Goal: Answer question/provide support: Share knowledge or assist other users

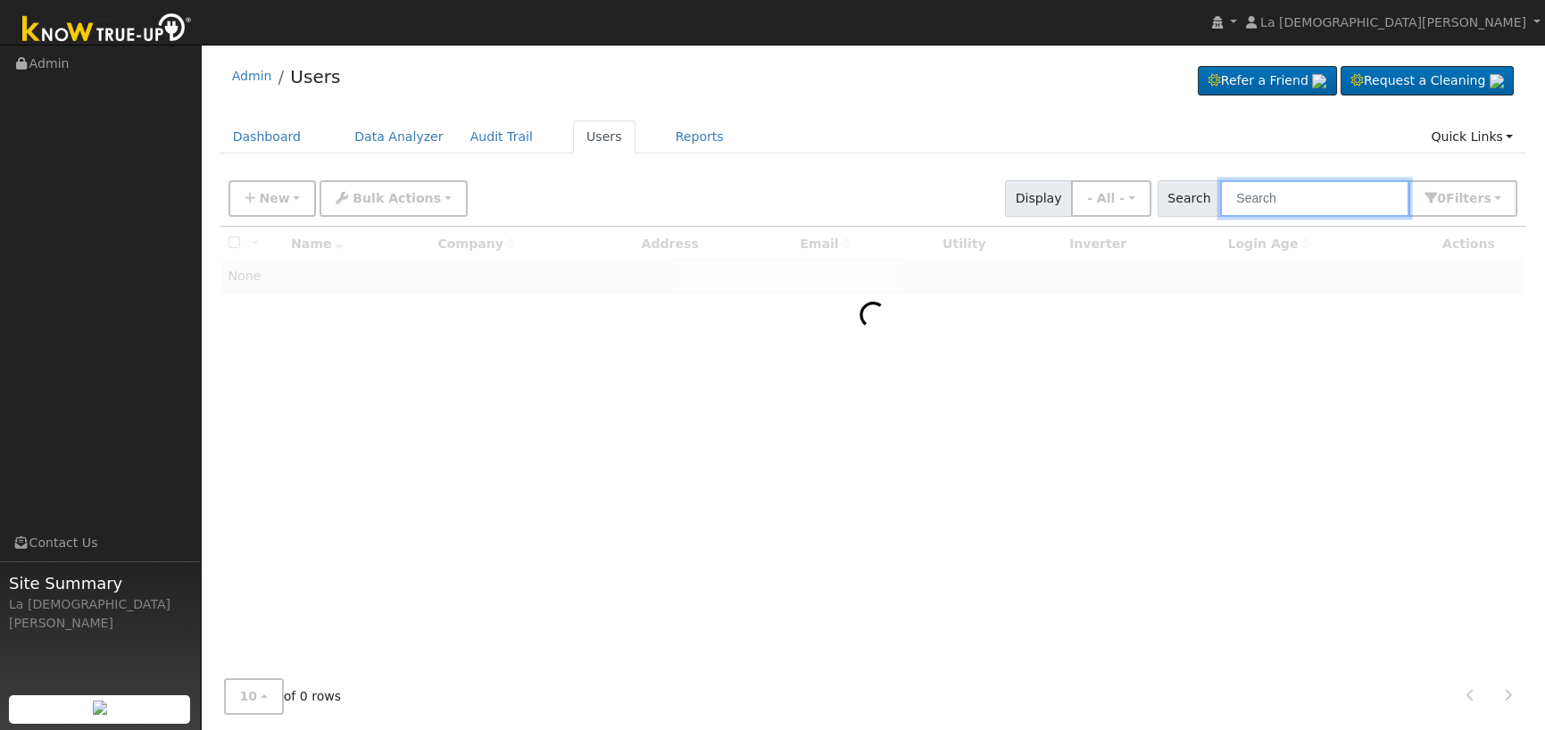
click at [1306, 201] on input "text" at bounding box center [1314, 198] width 189 height 37
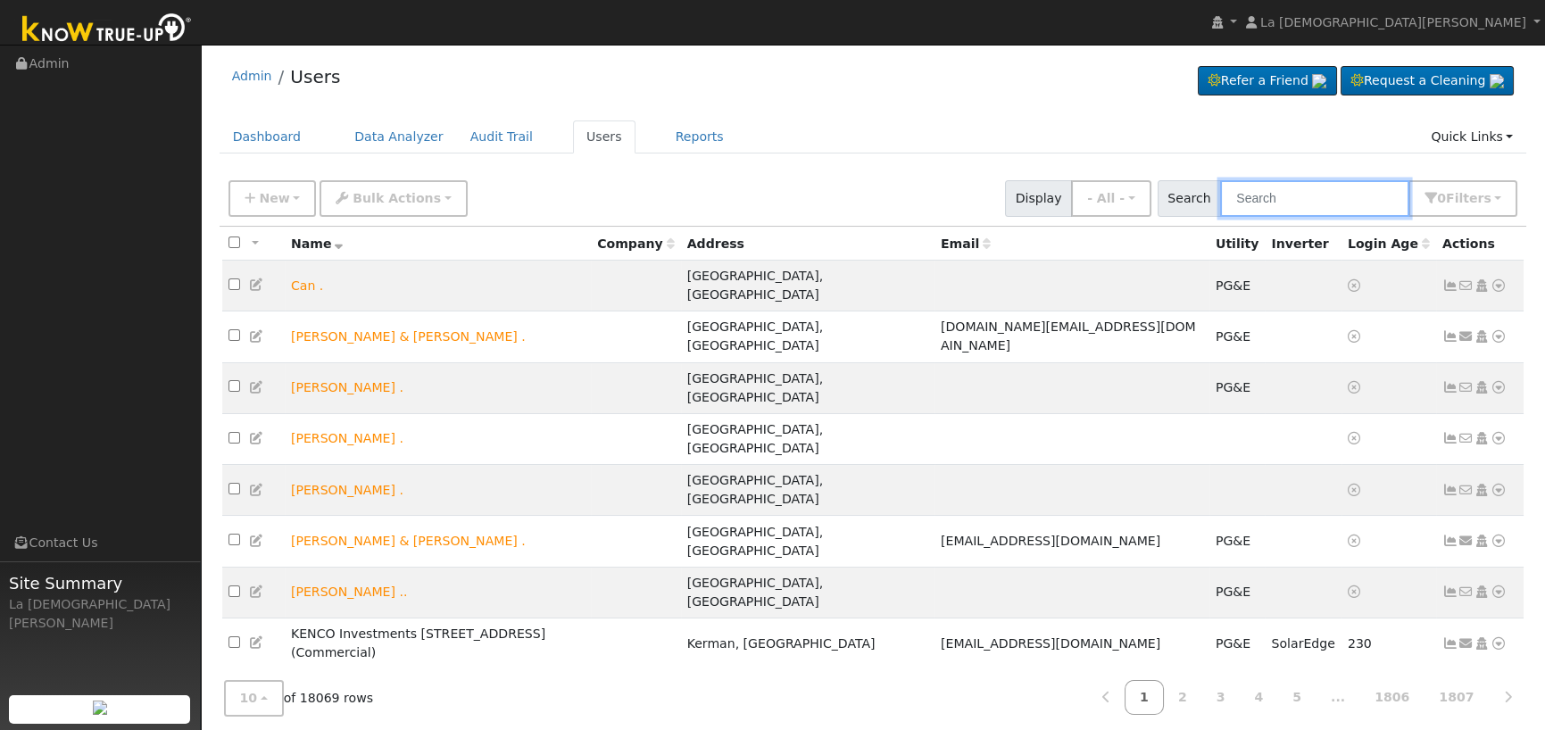
paste input "James Hart"
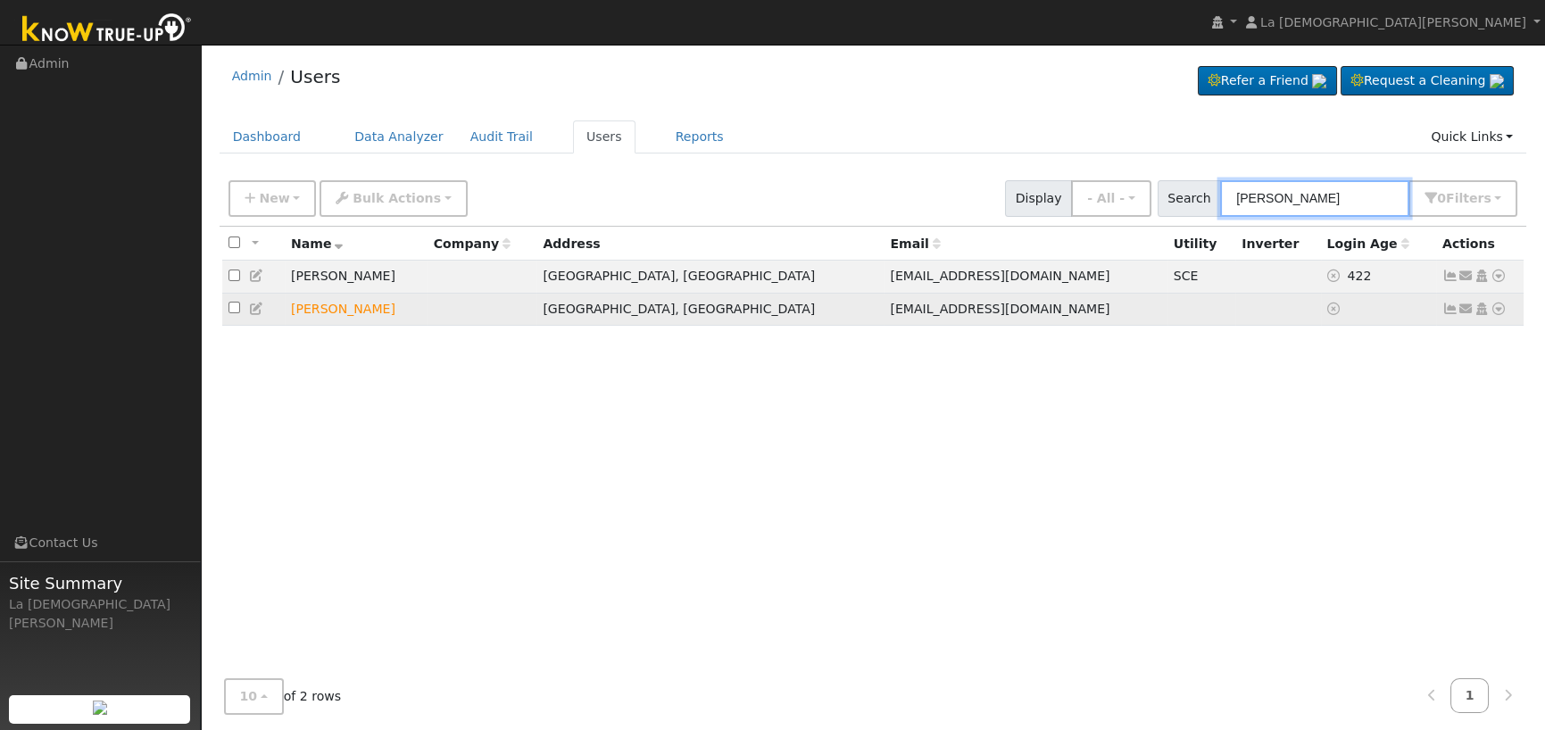
type input "James Hart"
click at [1463, 314] on icon at bounding box center [1467, 309] width 16 height 12
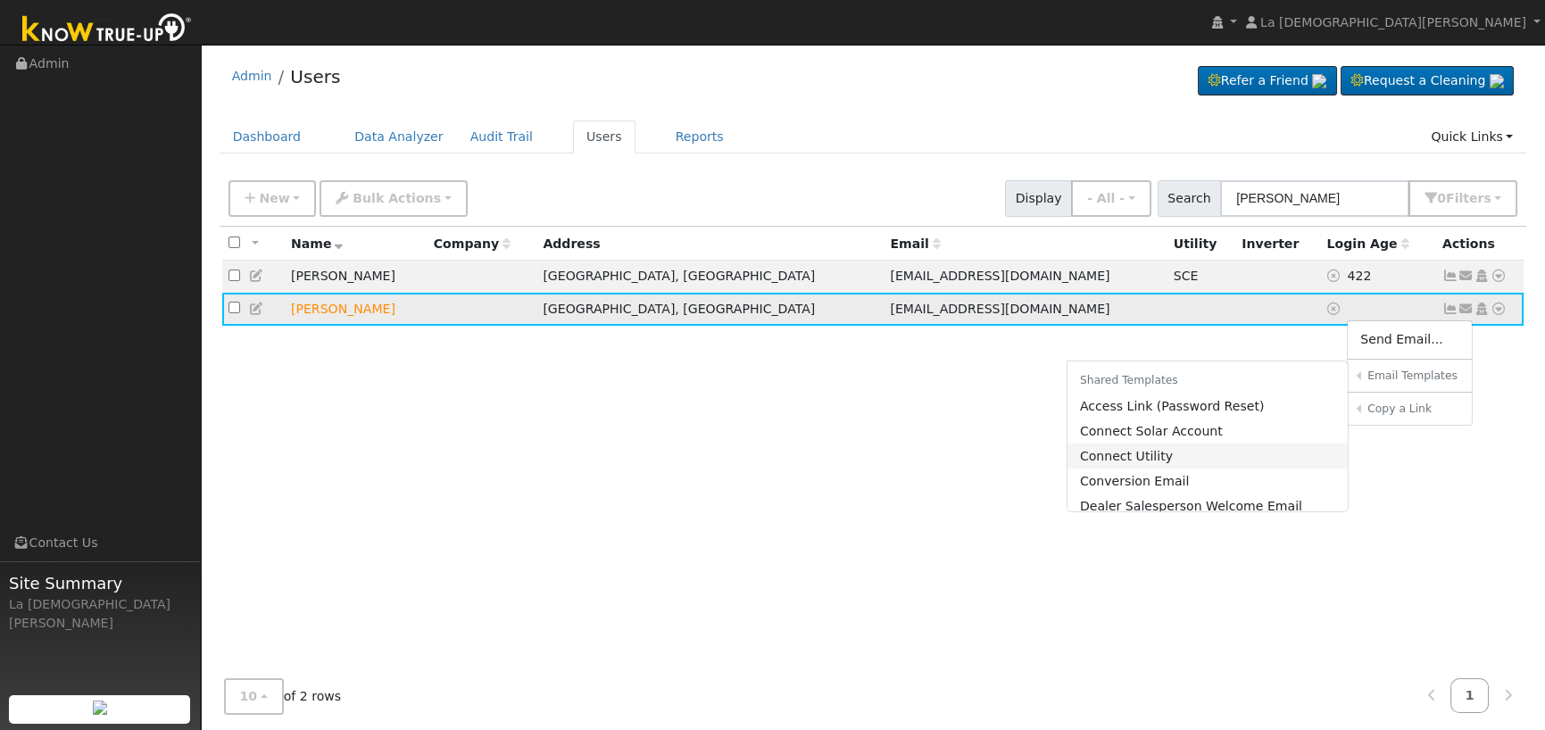
click at [1176, 453] on link "Connect Utility" at bounding box center [1208, 456] width 281 height 25
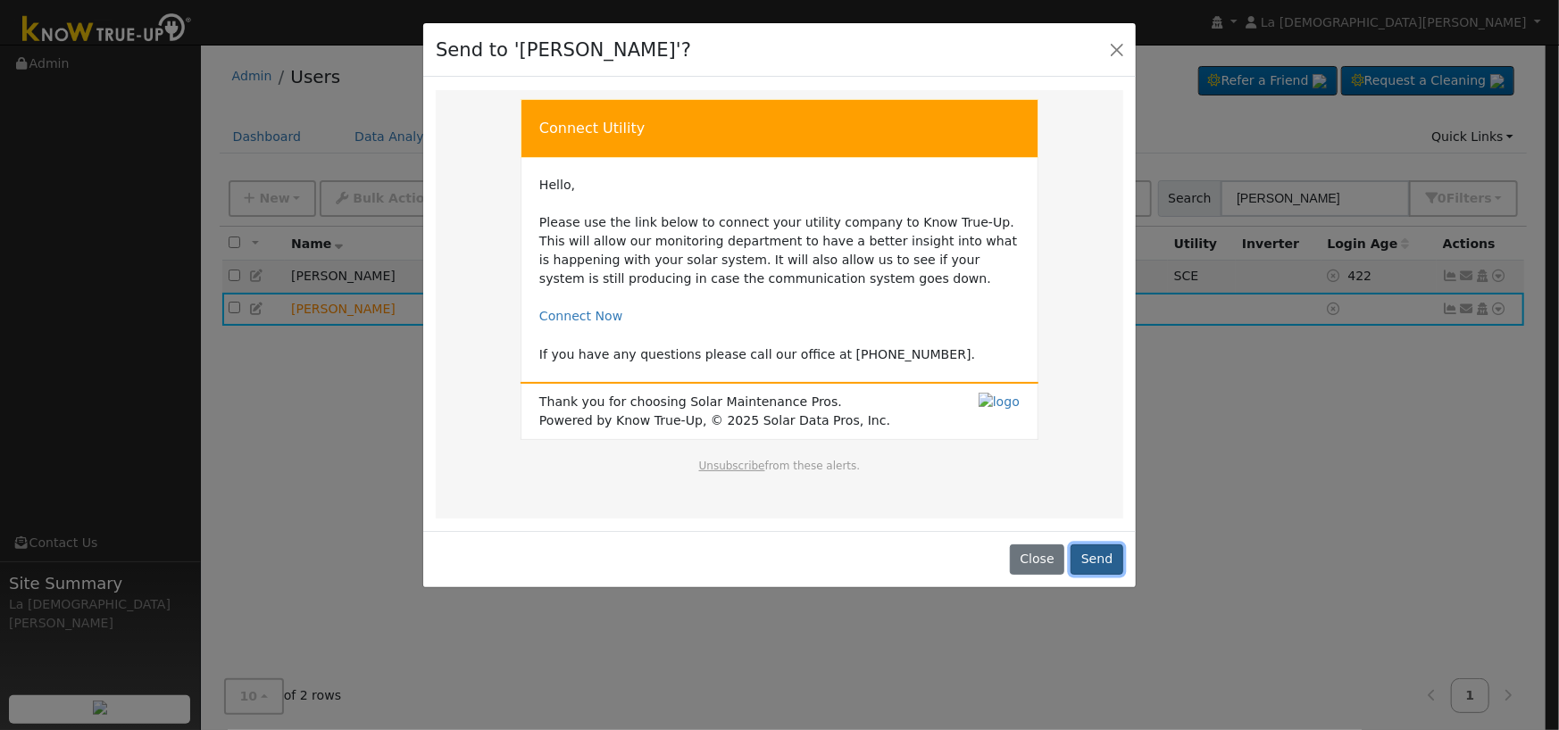
click at [1108, 554] on button "Send" at bounding box center [1096, 560] width 53 height 30
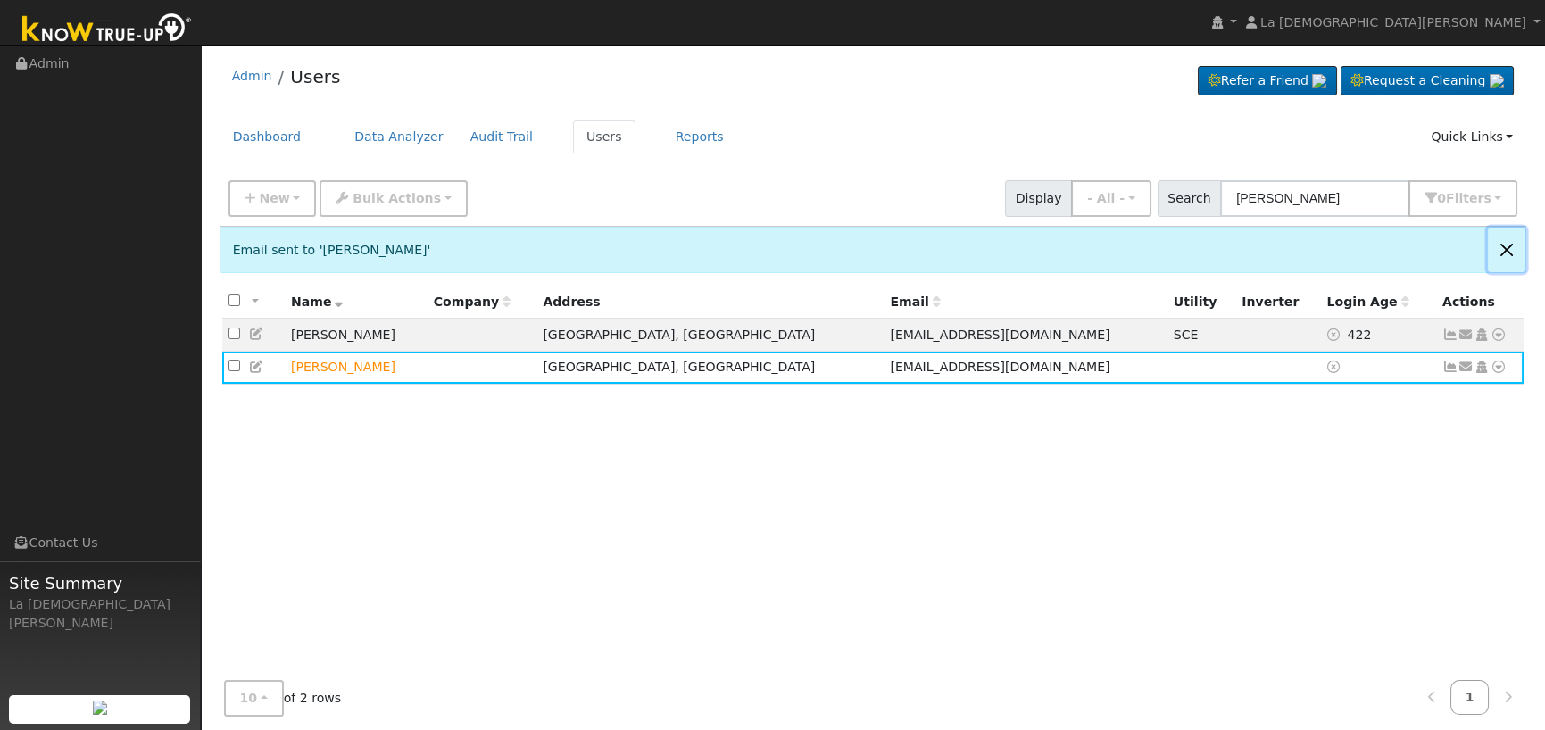
drag, startPoint x: 1503, startPoint y: 252, endPoint x: 1362, endPoint y: 225, distance: 143.6
click at [1503, 252] on button "Close" at bounding box center [1506, 250] width 37 height 44
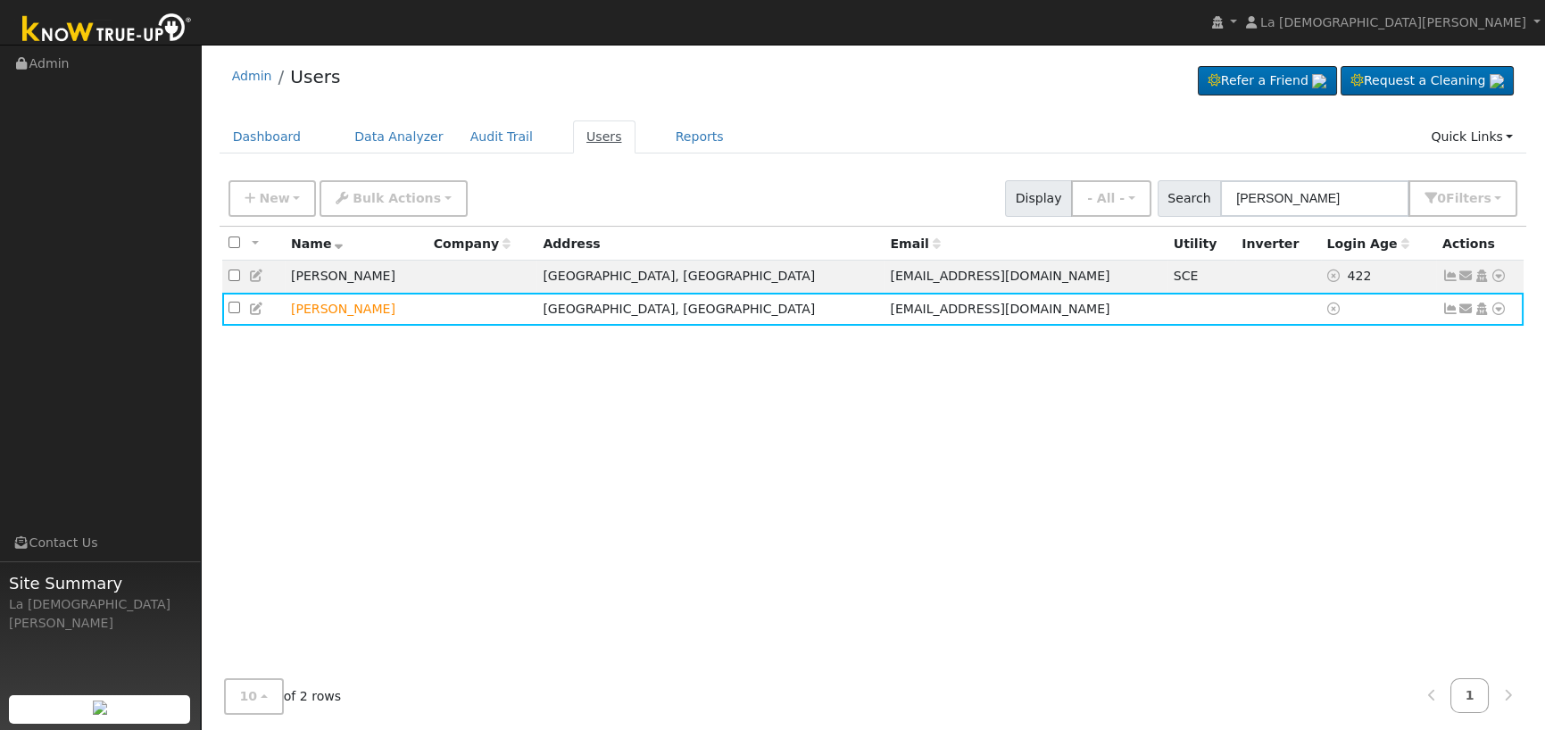
click at [573, 133] on link "Users" at bounding box center [604, 137] width 62 height 33
